Goal: Register for event/course

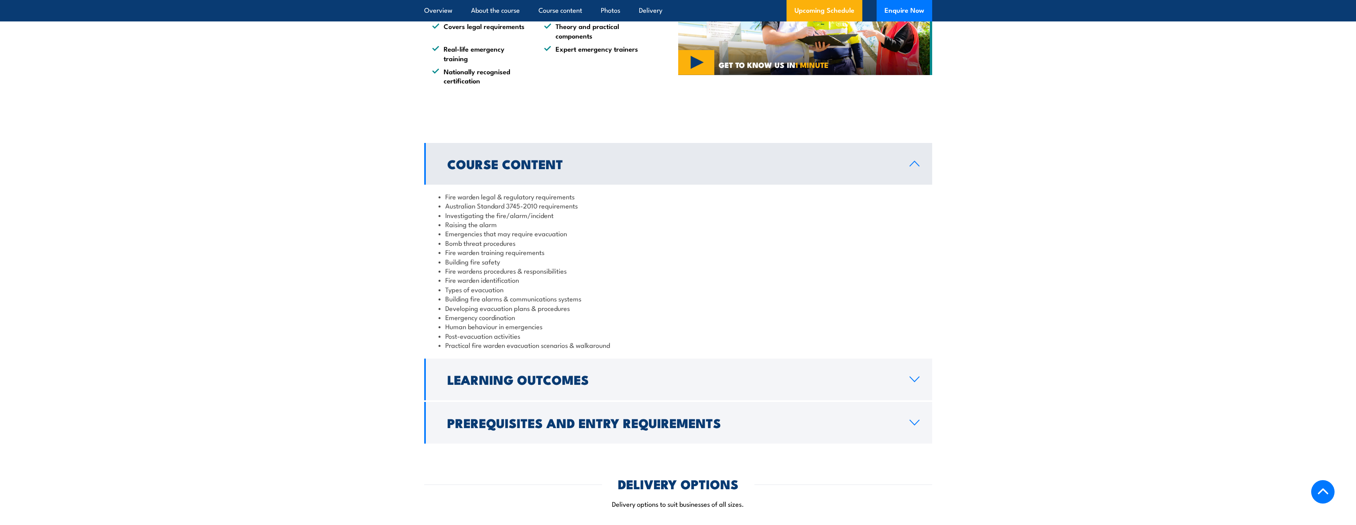
scroll to position [714, 0]
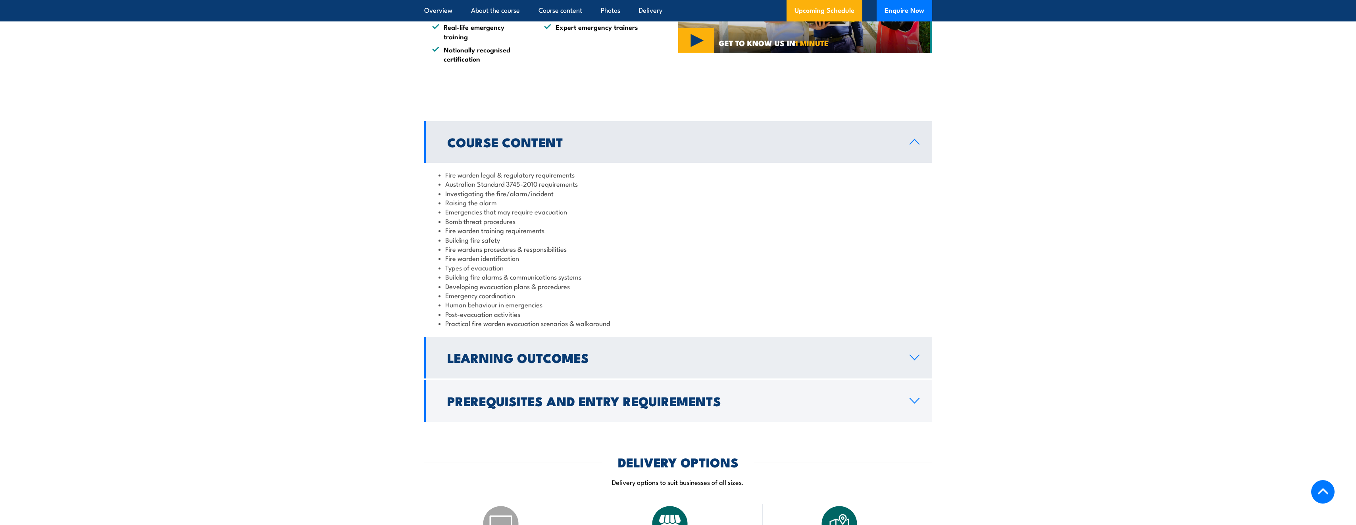
click at [917, 358] on icon at bounding box center [914, 357] width 11 height 6
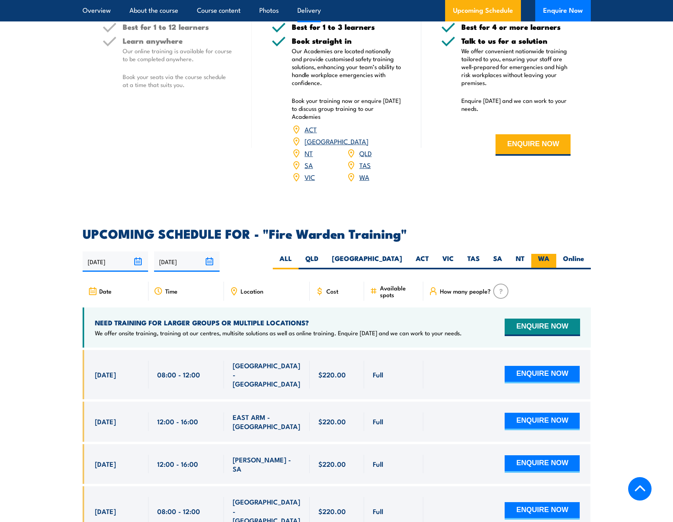
scroll to position [1151, 0]
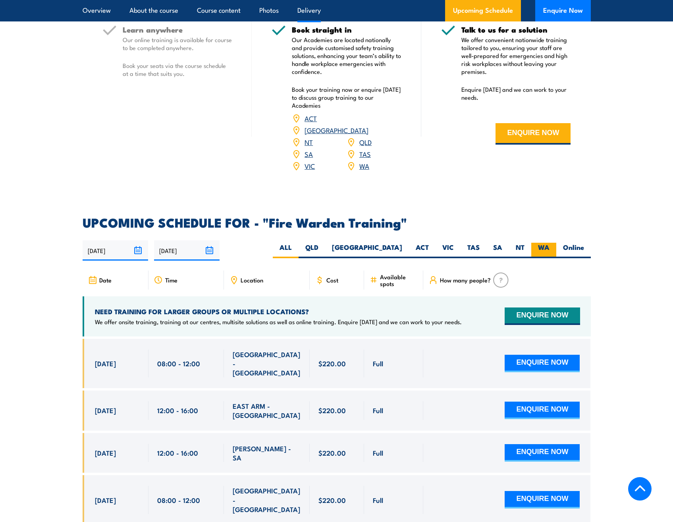
click at [545, 243] on label "WA" at bounding box center [543, 250] width 25 height 15
click at [549, 243] on input "WA" at bounding box center [551, 245] width 5 height 5
radio input "true"
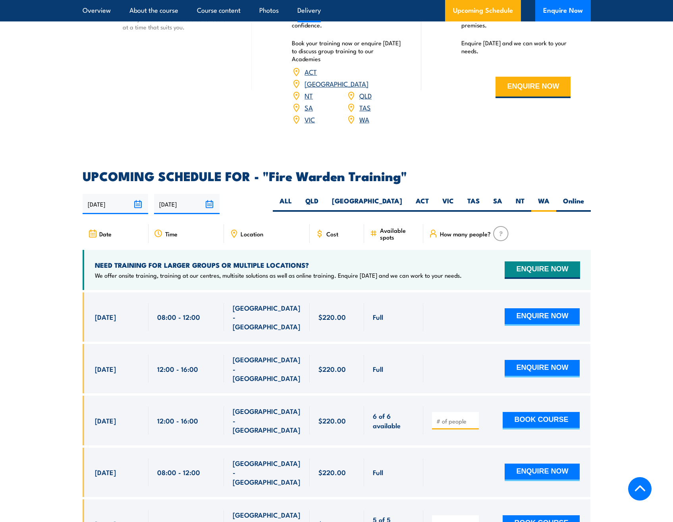
scroll to position [1317, 0]
